Goal: Find specific fact: Locate item on page

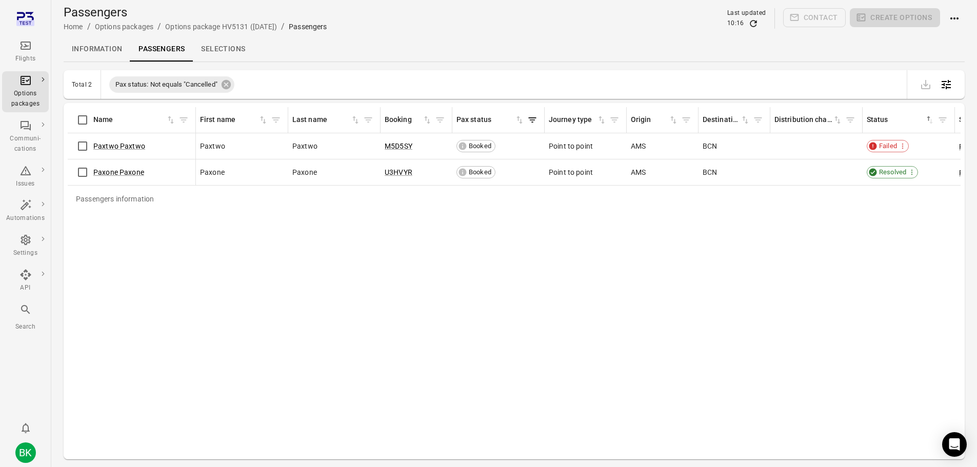
click at [340, 226] on div "Passengers information Name First name Last name Booking Pax status Journey typ…" at bounding box center [514, 281] width 893 height 348
copy tr "U3HVYR"
drag, startPoint x: 386, startPoint y: 169, endPoint x: 415, endPoint y: 174, distance: 29.2
click at [415, 174] on td "U3HVYR" at bounding box center [417, 173] width 72 height 26
click at [649, 290] on div "Passengers information Name First name Last name Booking Pax status Journey typ…" at bounding box center [514, 281] width 893 height 348
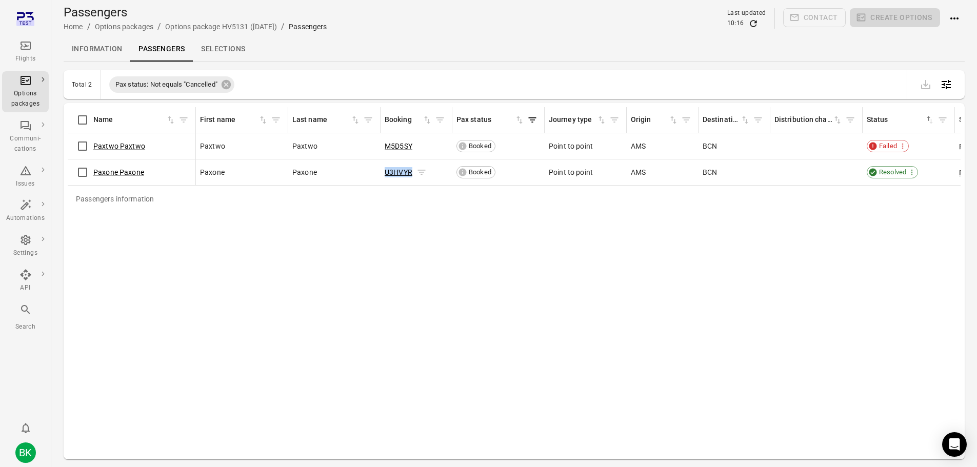
drag, startPoint x: 381, startPoint y: 171, endPoint x: 414, endPoint y: 171, distance: 33.3
click at [414, 171] on td "U3HVYR" at bounding box center [417, 173] width 72 height 26
copy link "M5D5SY"
drag, startPoint x: 382, startPoint y: 142, endPoint x: 412, endPoint y: 147, distance: 30.6
click at [412, 147] on td "M5D5SY" at bounding box center [417, 146] width 72 height 26
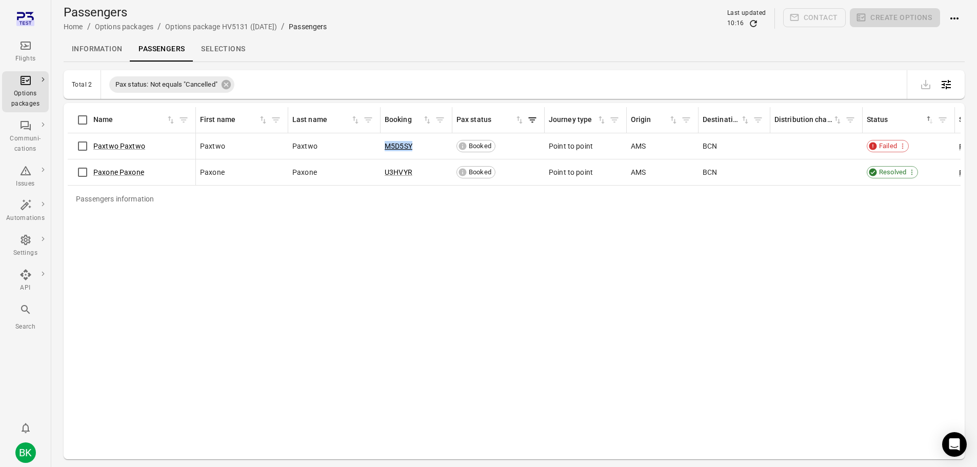
drag, startPoint x: 613, startPoint y: 366, endPoint x: 665, endPoint y: 176, distance: 196.7
click at [613, 366] on div "Passengers information Name First name Last name Booking Pax status Journey typ…" at bounding box center [514, 281] width 893 height 348
